Goal: Book appointment/travel/reservation

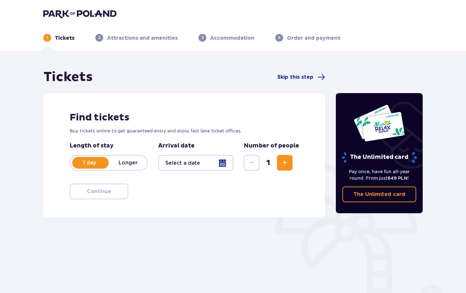
click at [145, 38] on p "Attractions and amenities" at bounding box center [142, 38] width 71 height 7
click at [180, 168] on div at bounding box center [195, 163] width 75 height 16
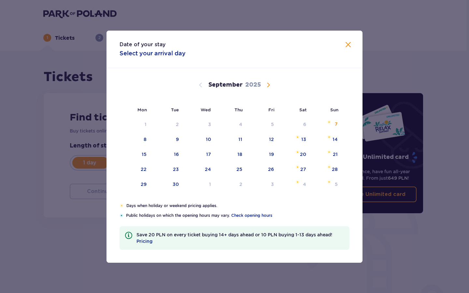
click at [269, 86] on span "Calendar" at bounding box center [268, 85] width 8 height 8
click at [237, 138] on div "6" at bounding box center [231, 140] width 32 height 14
type input "06.11.25"
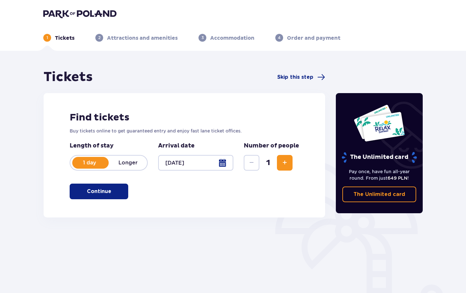
click at [93, 195] on p "Continue" at bounding box center [99, 191] width 24 height 7
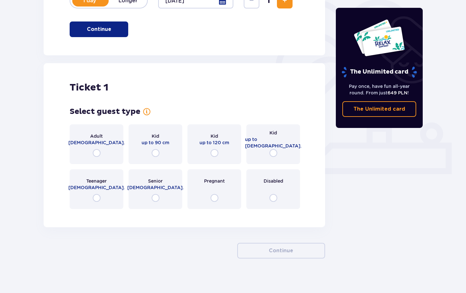
scroll to position [167, 0]
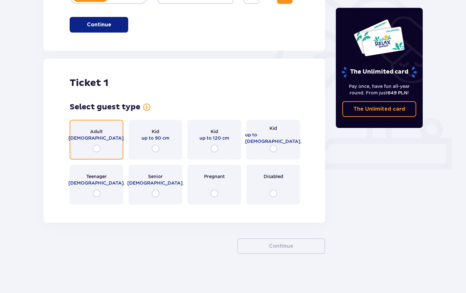
click at [96, 150] on input "radio" at bounding box center [97, 149] width 8 height 8
radio input "true"
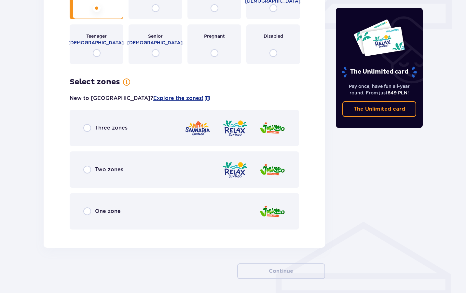
scroll to position [332, 0]
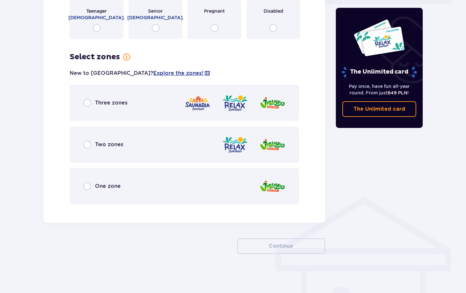
click at [96, 147] on p "Two zones" at bounding box center [109, 144] width 28 height 7
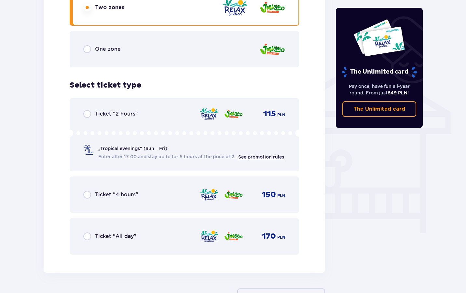
scroll to position [471, 0]
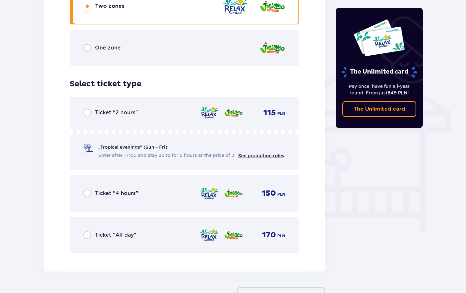
click at [95, 235] on p "Ticket "All day"" at bounding box center [115, 235] width 41 height 7
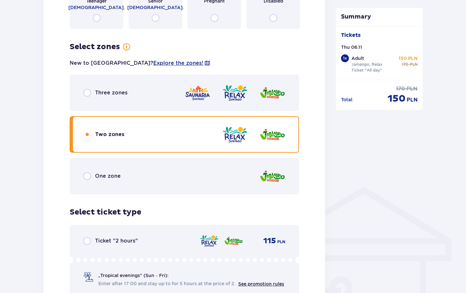
scroll to position [586, 0]
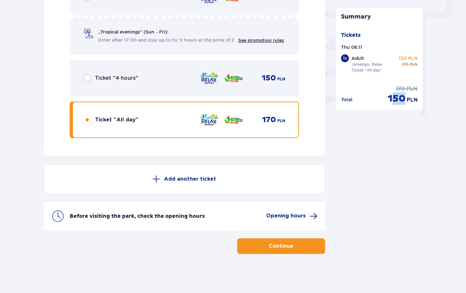
drag, startPoint x: 391, startPoint y: 100, endPoint x: 406, endPoint y: 101, distance: 15.3
click at [406, 101] on div "150 PLN" at bounding box center [403, 98] width 30 height 12
click at [395, 95] on p "150" at bounding box center [397, 98] width 18 height 12
drag, startPoint x: 389, startPoint y: 97, endPoint x: 421, endPoint y: 99, distance: 31.3
click at [421, 99] on div "Total : 170 PLN 150 PLN" at bounding box center [379, 92] width 87 height 25
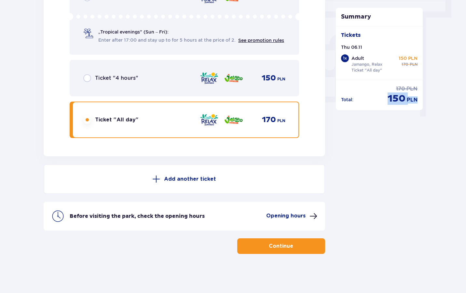
copy div "150 PLN"
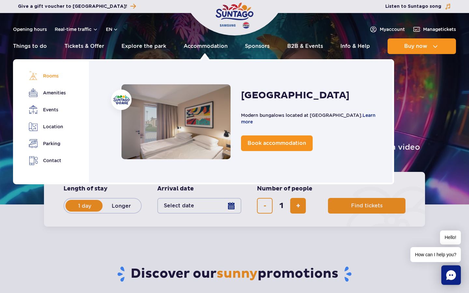
click at [49, 74] on link "Rooms" at bounding box center [47, 75] width 36 height 9
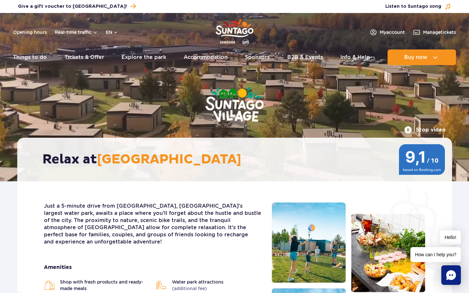
scroll to position [8, 0]
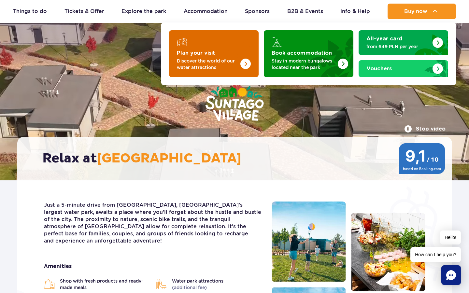
click at [248, 67] on img "Plan your visit" at bounding box center [245, 64] width 10 height 10
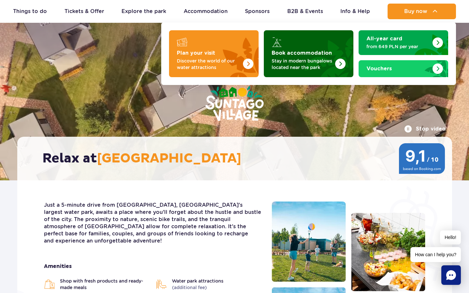
click at [322, 69] on p "Stay in modern bungalows located near the park" at bounding box center [304, 64] width 64 height 13
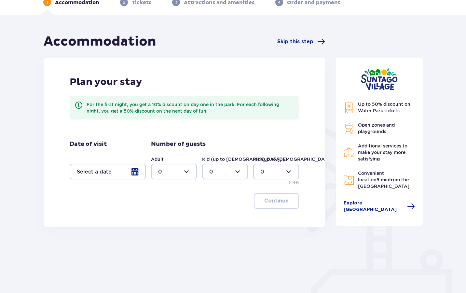
scroll to position [49, 0]
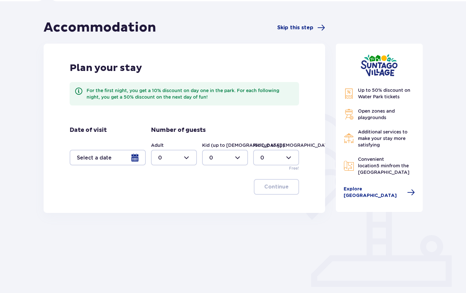
click at [121, 158] on div at bounding box center [108, 158] width 76 height 16
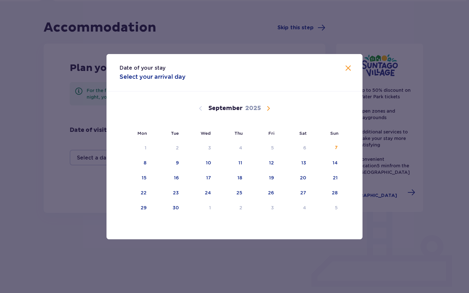
click at [269, 109] on span "Calendar" at bounding box center [268, 109] width 8 height 8
click at [325, 162] on div "12" at bounding box center [327, 163] width 32 height 14
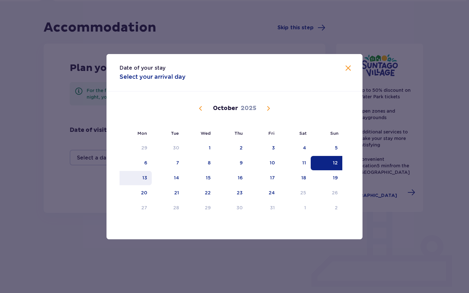
click at [137, 179] on div "13" at bounding box center [136, 178] width 32 height 14
type input "[DATE] - [DATE]"
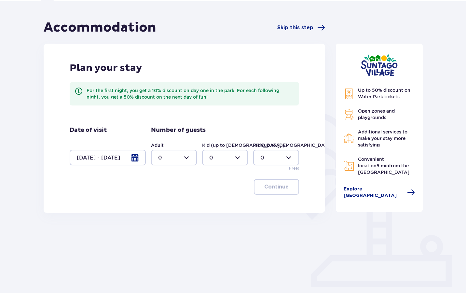
click at [178, 160] on div at bounding box center [174, 158] width 46 height 16
click at [164, 186] on span "1" at bounding box center [174, 191] width 45 height 14
type input "1"
click at [287, 191] on button "Continue" at bounding box center [276, 187] width 45 height 16
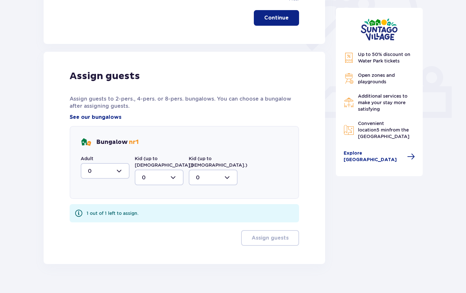
scroll to position [222, 0]
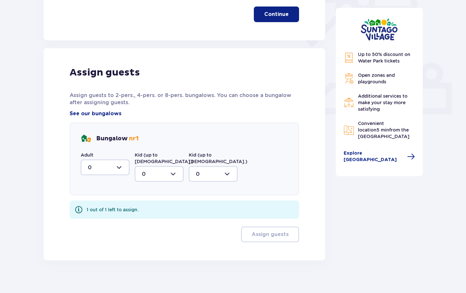
click at [104, 169] on div at bounding box center [105, 168] width 49 height 16
click at [104, 196] on span "1" at bounding box center [105, 201] width 48 height 14
type input "1"
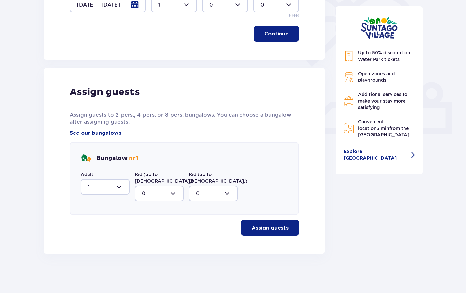
scroll to position [196, 0]
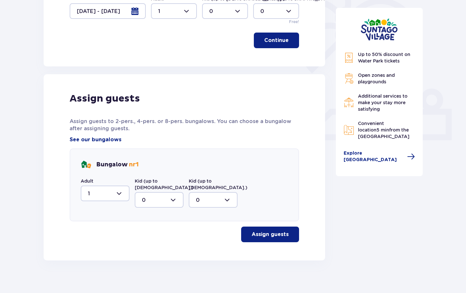
click at [285, 228] on button "Assign guests" at bounding box center [270, 235] width 58 height 16
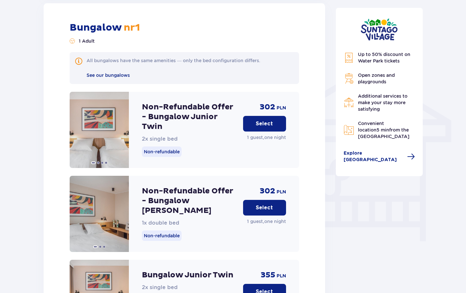
scroll to position [462, 0]
